Goal: Task Accomplishment & Management: Use online tool/utility

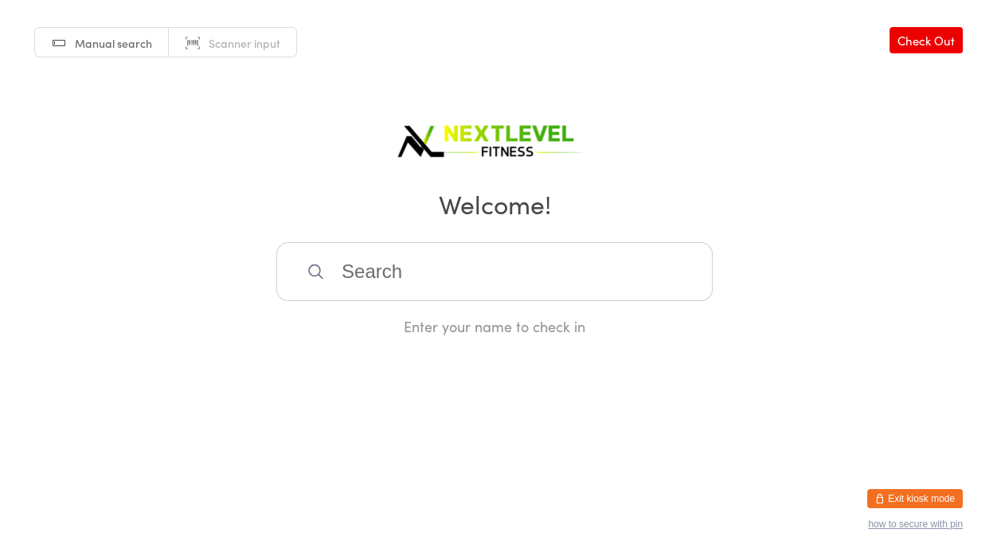
click at [477, 279] on input "search" at bounding box center [494, 271] width 436 height 59
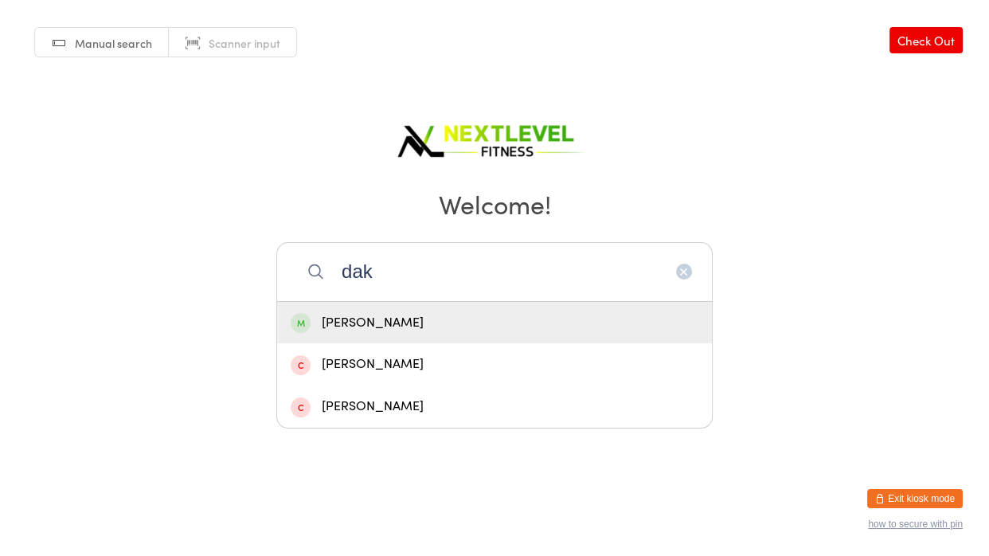
type input "dak"
click at [396, 322] on div "Dakota Limmer" at bounding box center [495, 322] width 408 height 21
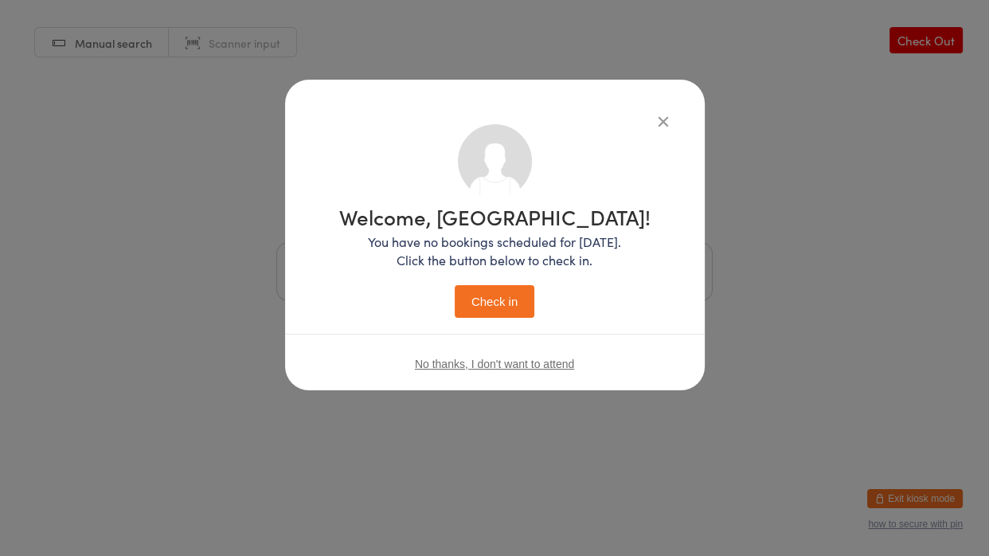
click at [476, 304] on button "Check in" at bounding box center [495, 301] width 80 height 33
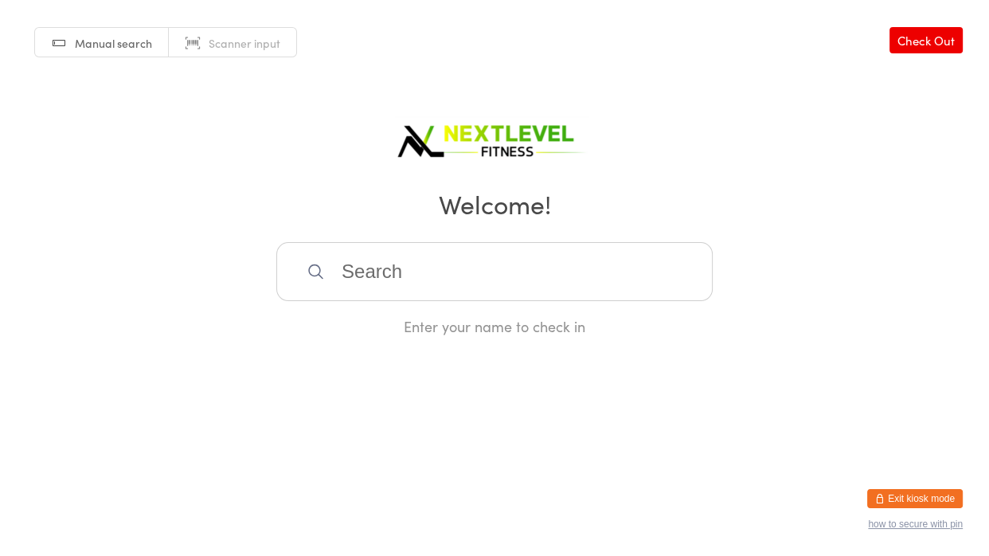
click at [587, 430] on html "You have now entered Kiosk Mode. Members will be able to check themselves in us…" at bounding box center [494, 278] width 989 height 556
click at [541, 267] on input "search" at bounding box center [494, 271] width 436 height 59
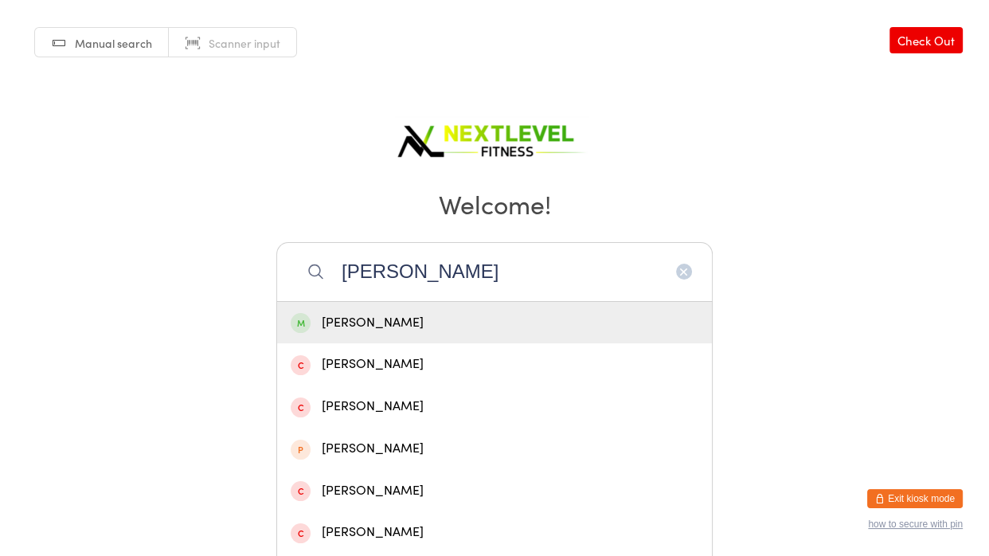
type input "nicole hon"
click at [443, 321] on div "Nicole Honeyfield" at bounding box center [495, 322] width 408 height 21
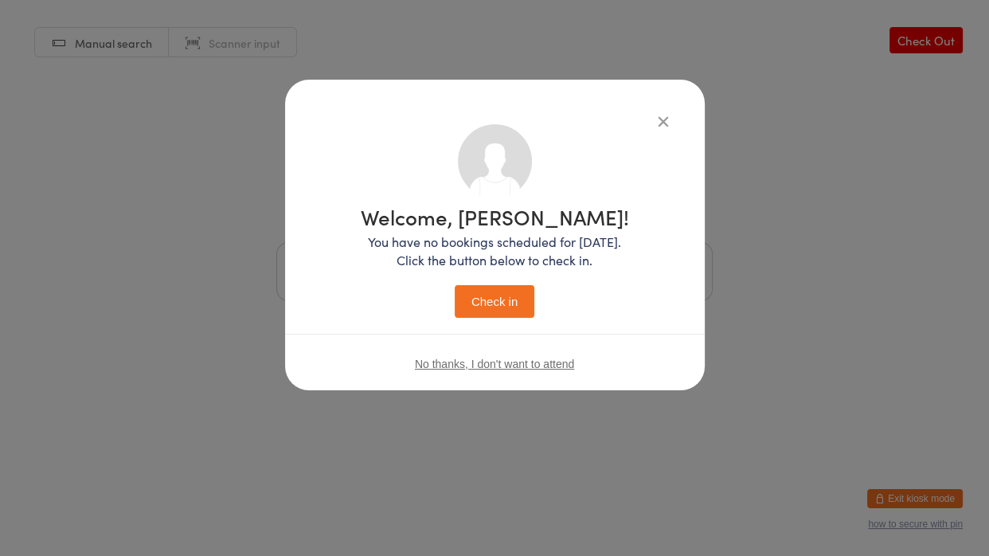
click at [470, 307] on button "Check in" at bounding box center [495, 301] width 80 height 33
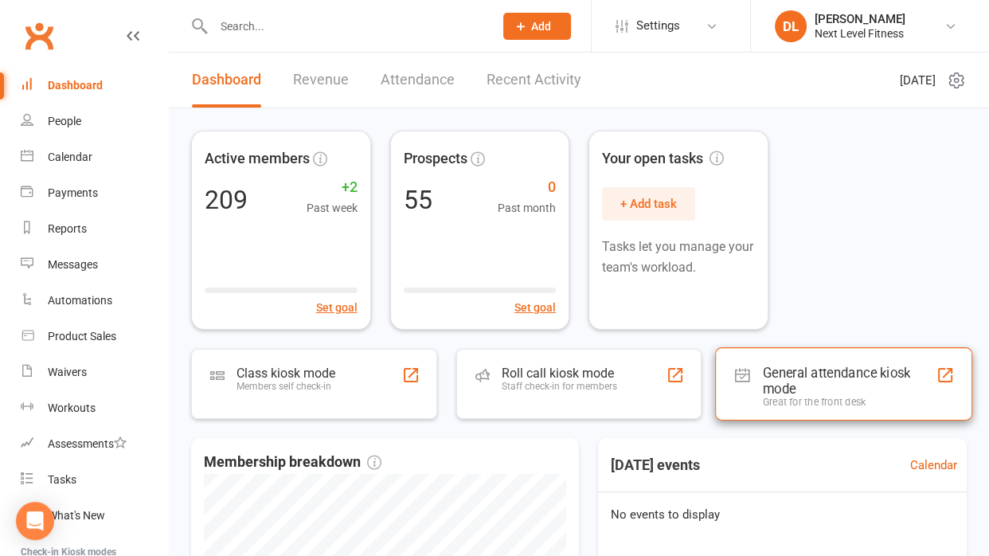
click at [800, 388] on div "General attendance kiosk mode" at bounding box center [850, 381] width 174 height 32
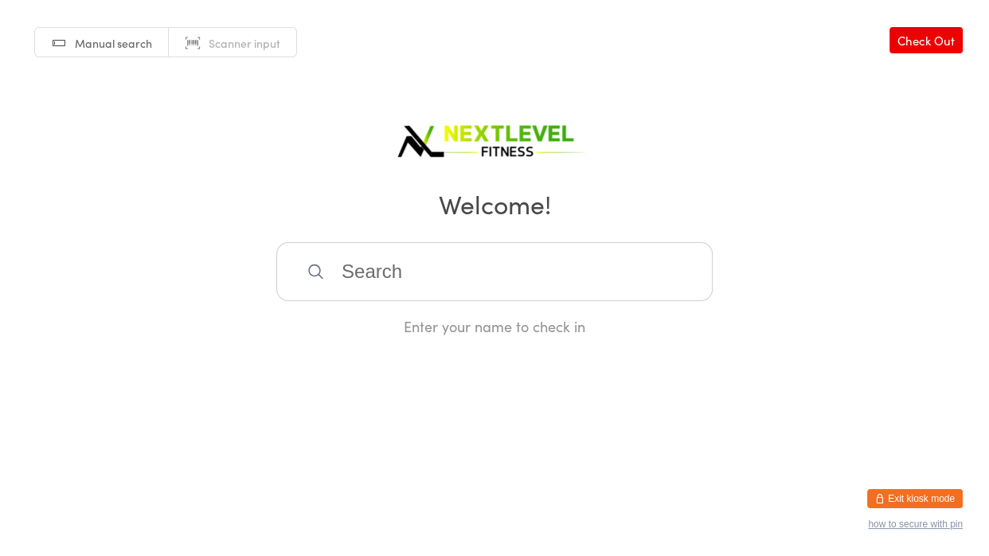
click at [443, 271] on input "search" at bounding box center [494, 271] width 436 height 59
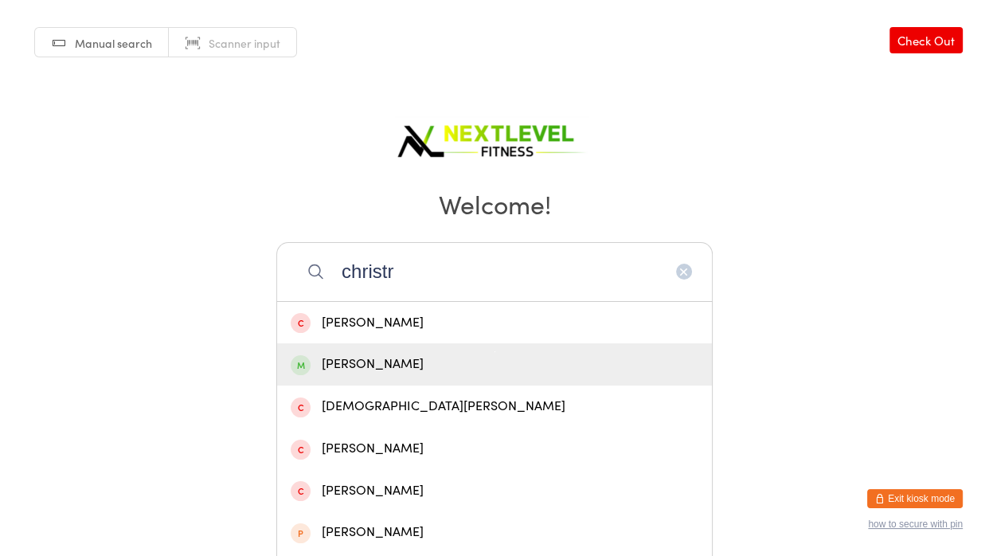
type input "christr"
click at [383, 353] on div "Christine Mace" at bounding box center [495, 363] width 408 height 21
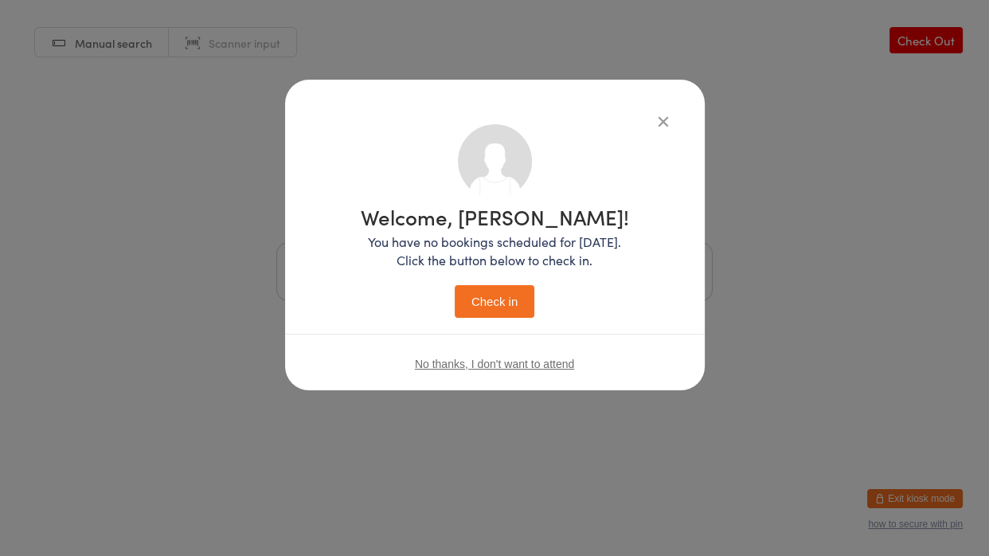
click at [483, 302] on button "Check in" at bounding box center [495, 301] width 80 height 33
